Goal: Communication & Community: Answer question/provide support

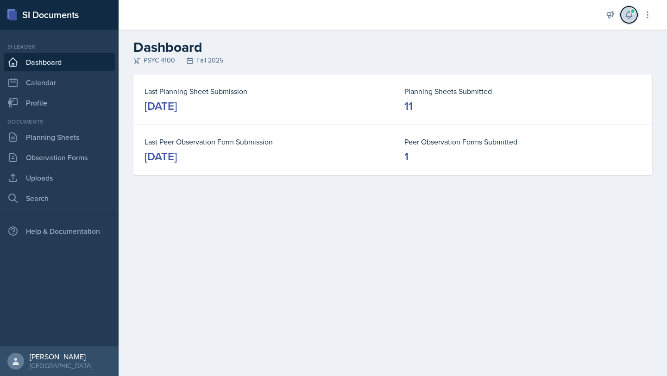
click at [627, 20] on button at bounding box center [629, 14] width 17 height 17
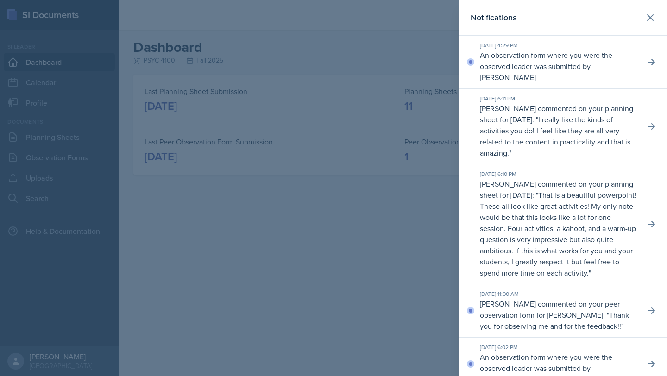
click at [585, 63] on p "An observation form where you were the observed leader was submitted by [PERSON…" at bounding box center [559, 66] width 158 height 33
click at [261, 239] on div at bounding box center [333, 188] width 667 height 376
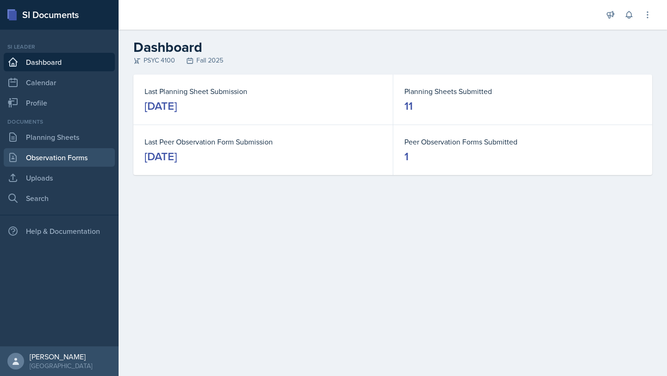
click at [92, 163] on link "Observation Forms" at bounding box center [59, 157] width 111 height 19
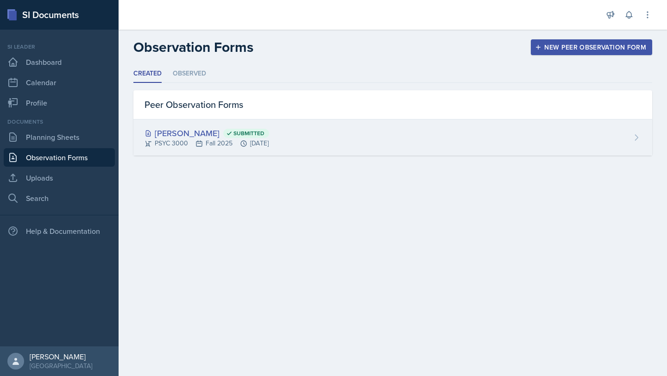
click at [331, 136] on div "Savannah Barnhart Submitted PSYC 3000 Fall 2025 Sep 17th, 2025" at bounding box center [392, 138] width 519 height 36
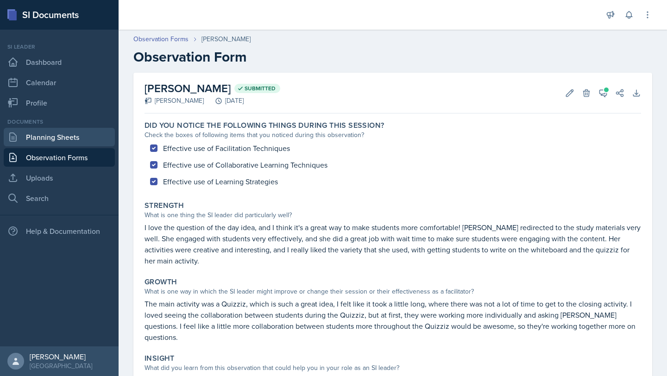
click at [68, 138] on link "Planning Sheets" at bounding box center [59, 137] width 111 height 19
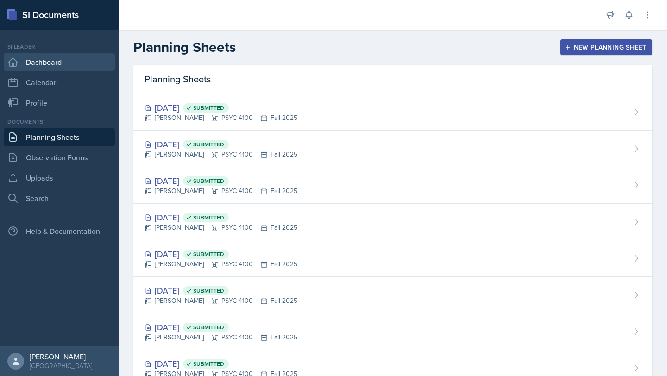
click at [39, 64] on link "Dashboard" at bounding box center [59, 62] width 111 height 19
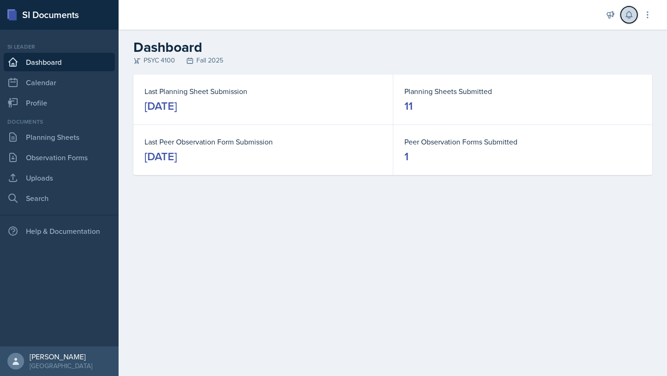
click at [629, 18] on icon at bounding box center [629, 15] width 6 height 7
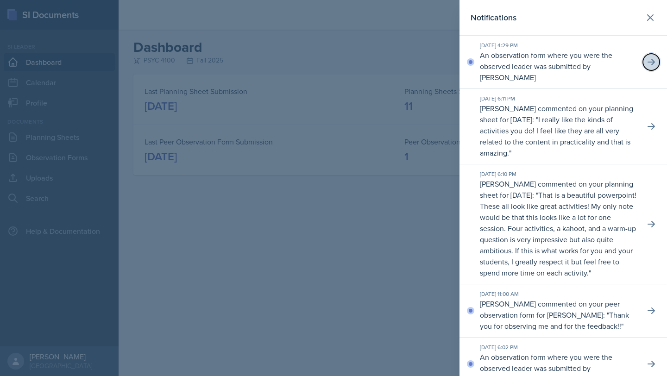
click at [649, 64] on icon at bounding box center [651, 61] width 9 height 9
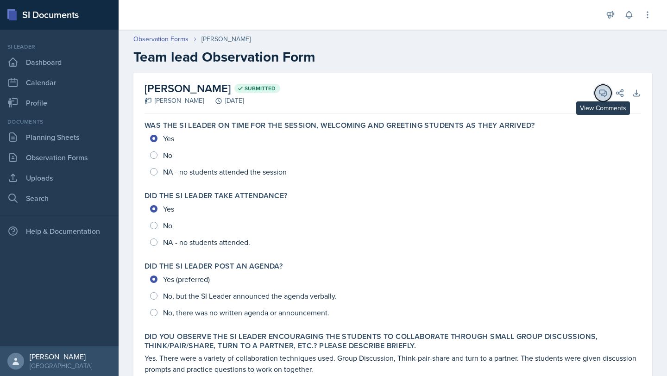
click at [599, 95] on icon at bounding box center [603, 93] width 9 height 9
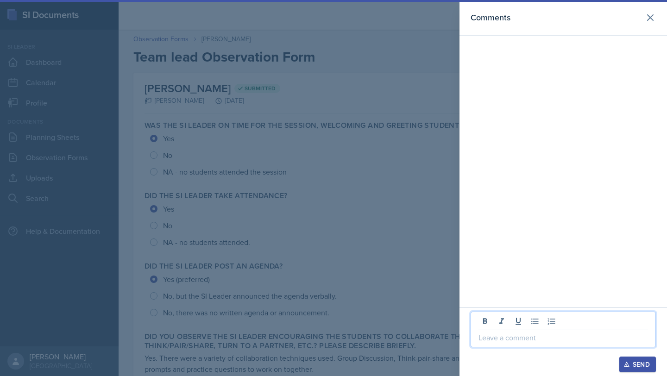
click at [497, 342] on p at bounding box center [564, 337] width 170 height 11
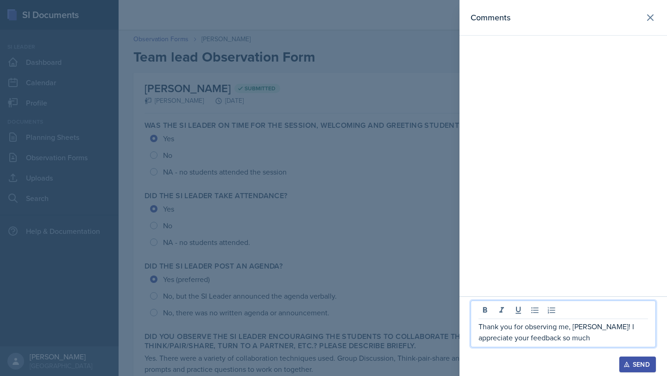
click at [527, 338] on p "Thank you for observing me, Becca! I appreciate your feedback so much" at bounding box center [564, 332] width 170 height 22
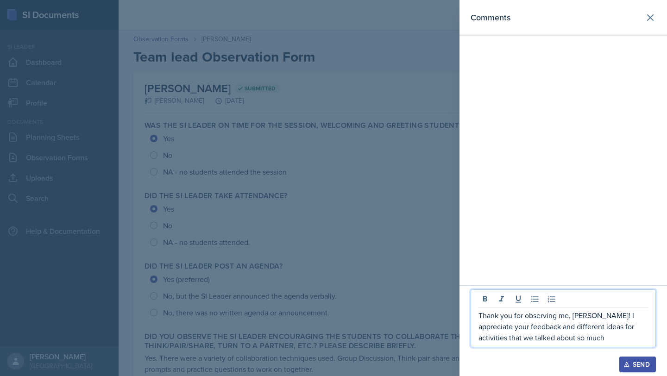
click at [540, 324] on p "Thank you for observing me, Becca! I appreciate your feedback and different ide…" at bounding box center [564, 326] width 170 height 33
click at [543, 327] on p "Thank you for observing me, Becca! I appreciate your feedback and different ide…" at bounding box center [564, 326] width 170 height 33
click at [580, 336] on p "Thank you for observing me, Becca! I appreciate your feedback and the different…" at bounding box center [564, 326] width 170 height 33
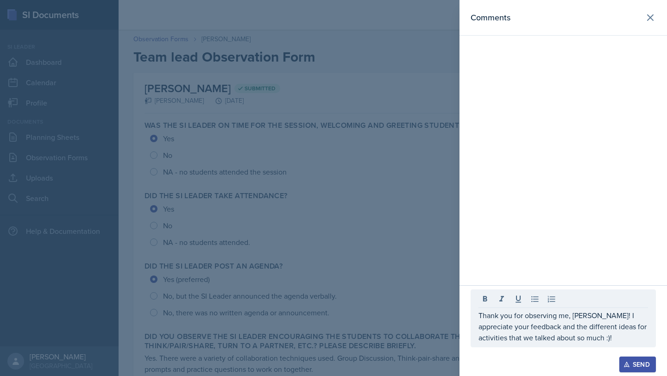
click at [630, 361] on div "Send" at bounding box center [638, 364] width 25 height 7
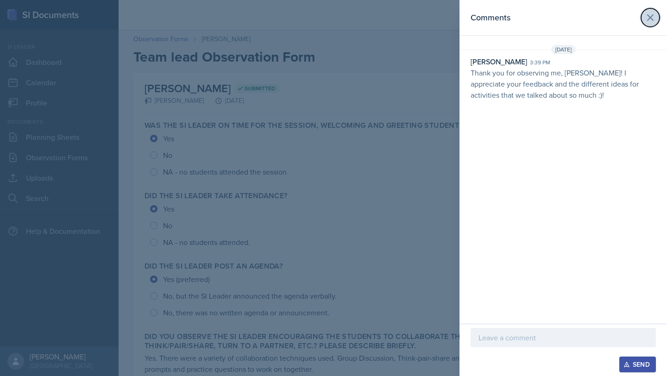
click at [650, 21] on icon at bounding box center [650, 17] width 11 height 11
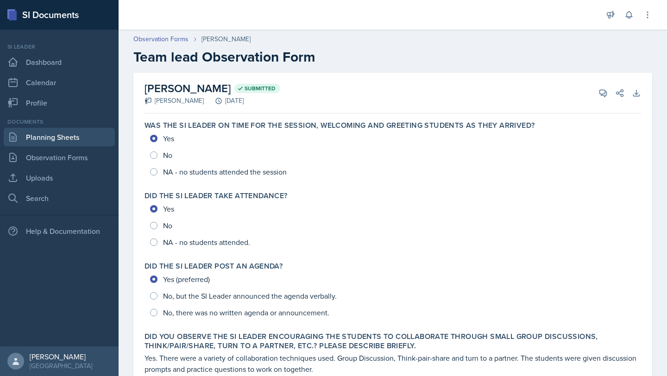
click at [45, 140] on link "Planning Sheets" at bounding box center [59, 137] width 111 height 19
